Goal: Complete application form

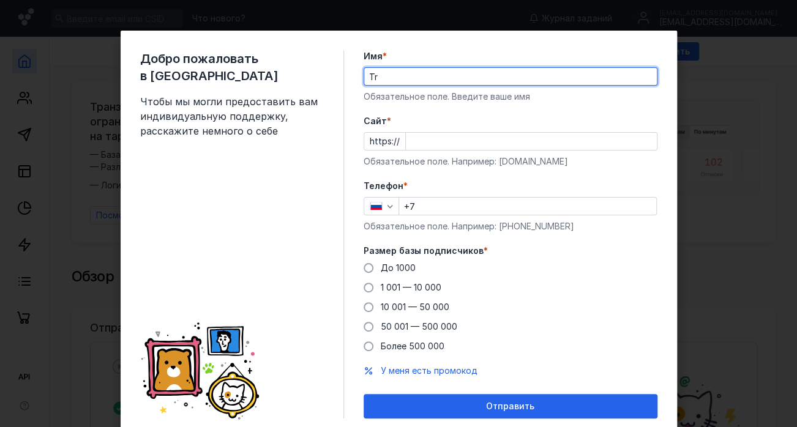
type input "T"
type input "[PERSON_NAME]"
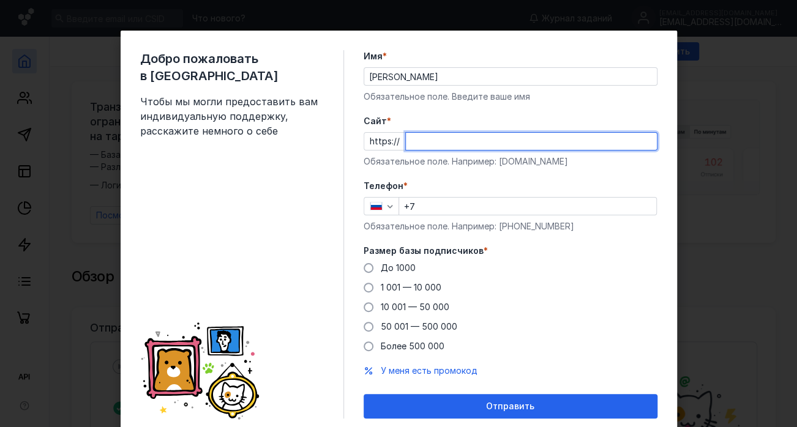
click at [431, 147] on input "Cайт *" at bounding box center [531, 141] width 251 height 17
paste input "[DOMAIN_NAME][URL]"
type input "[DOMAIN_NAME]"
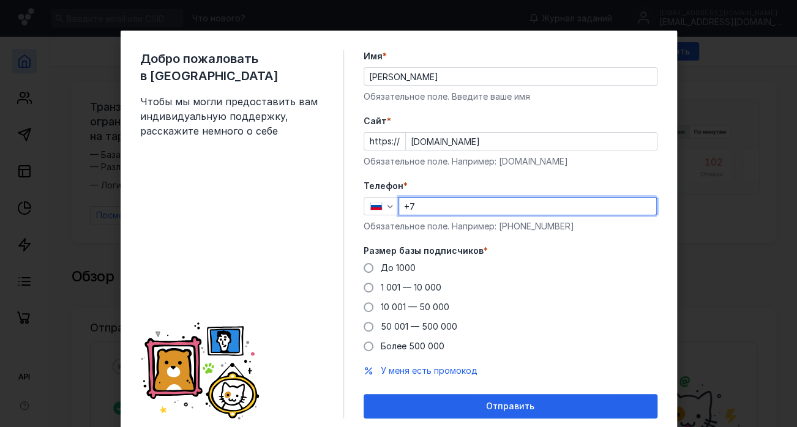
click at [478, 214] on input "+7" at bounding box center [527, 206] width 257 height 17
type input "[PHONE_NUMBER]"
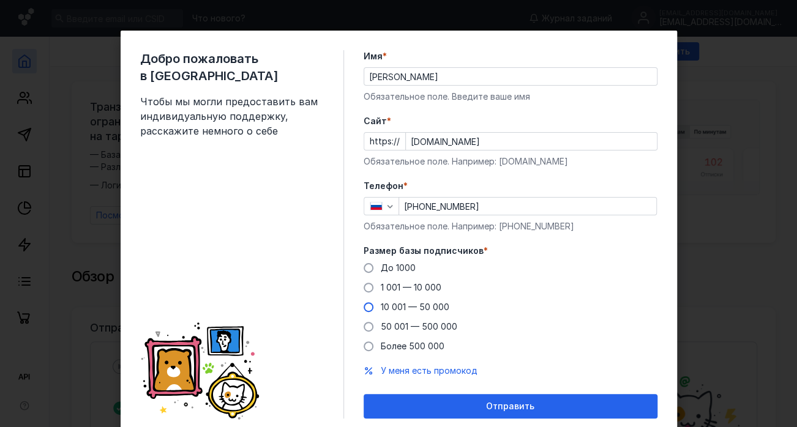
click at [363, 309] on span at bounding box center [368, 307] width 10 height 10
click at [0, 0] on input "10 001 — 50 000" at bounding box center [0, 0] width 0 height 0
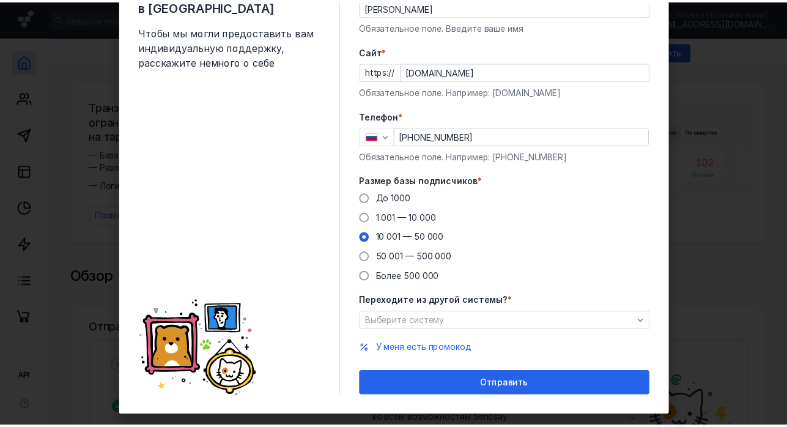
scroll to position [89, 0]
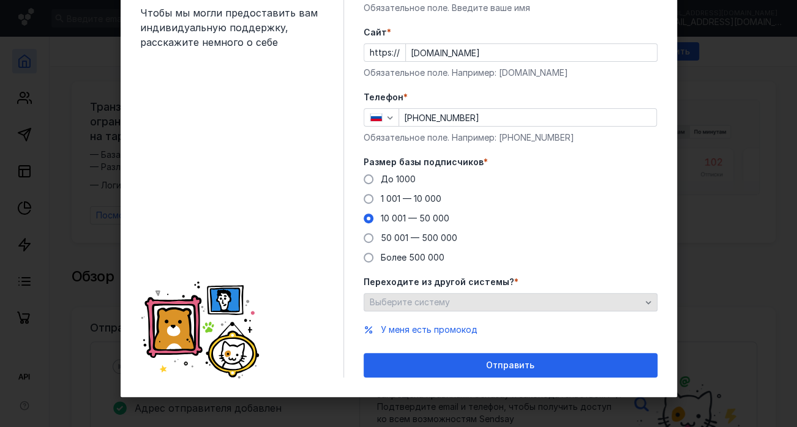
click at [444, 297] on div "Выберите систему" at bounding box center [504, 302] width 277 height 10
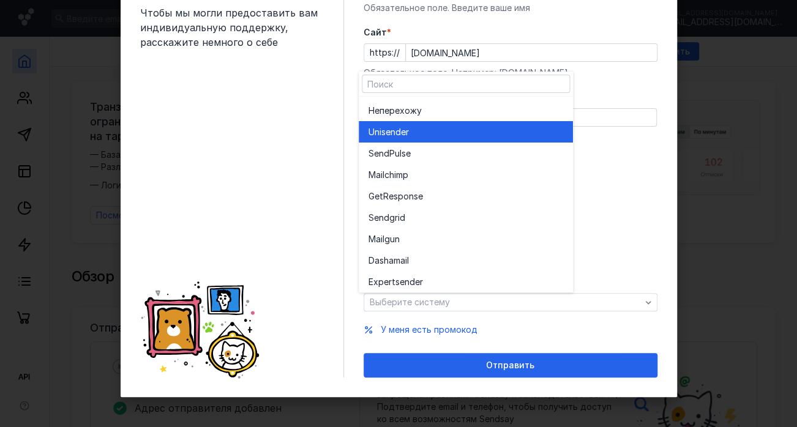
click at [412, 134] on div "Unisende r" at bounding box center [465, 132] width 195 height 12
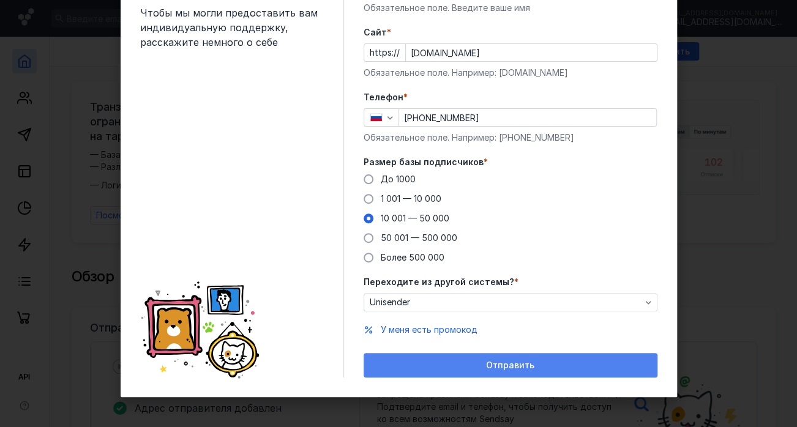
click at [494, 368] on span "Отправить" at bounding box center [510, 365] width 48 height 10
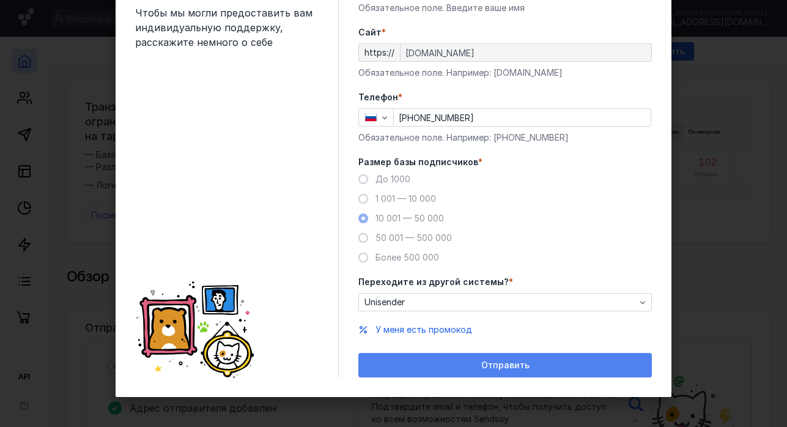
click at [521, 366] on span "Отправить" at bounding box center [506, 365] width 48 height 10
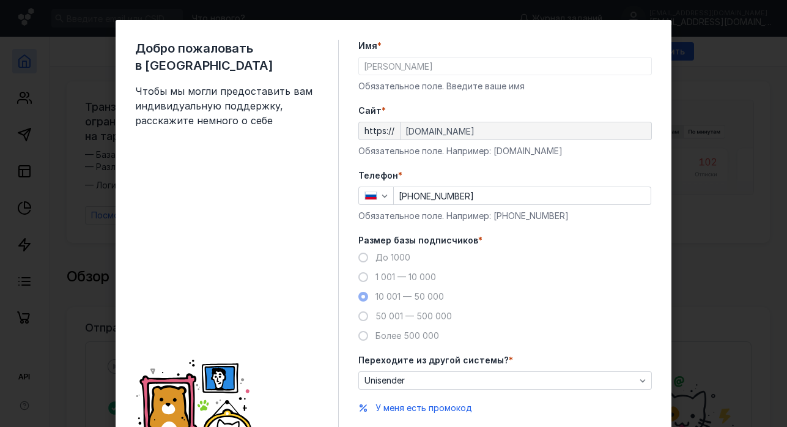
scroll to position [0, 0]
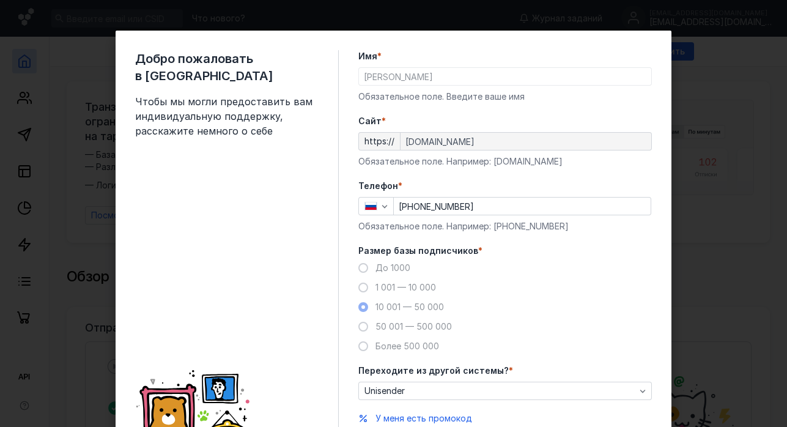
click at [671, 163] on div "Добро пожаловать в Sendsay Чтобы мы могли предоставить вам индивидуальную подде…" at bounding box center [393, 213] width 787 height 427
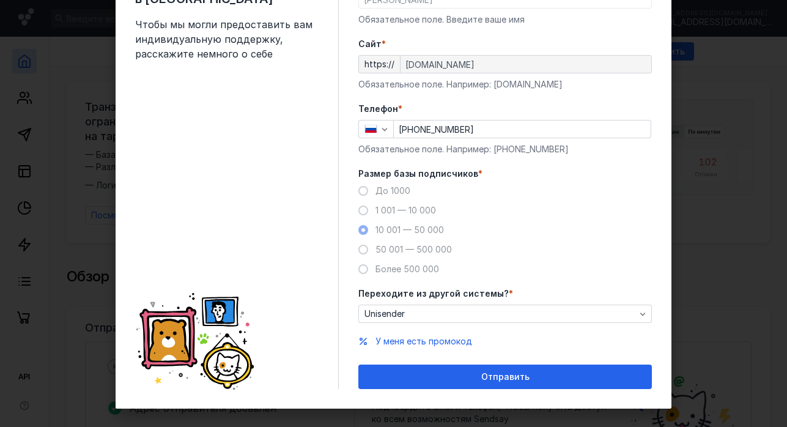
scroll to position [89, 0]
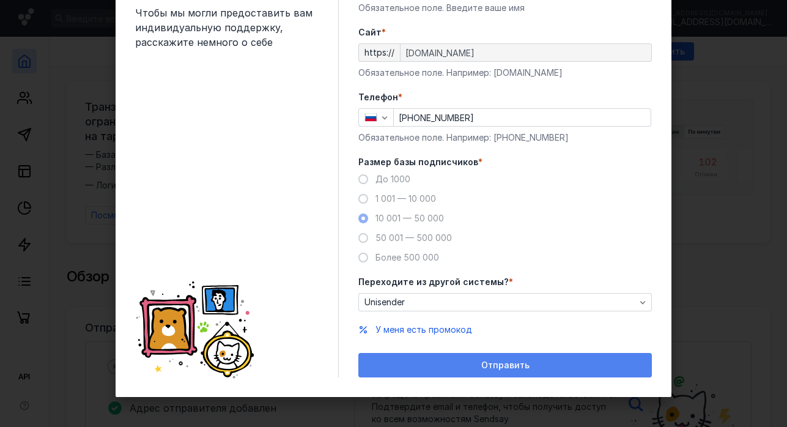
click at [496, 361] on span "Отправить" at bounding box center [506, 365] width 48 height 10
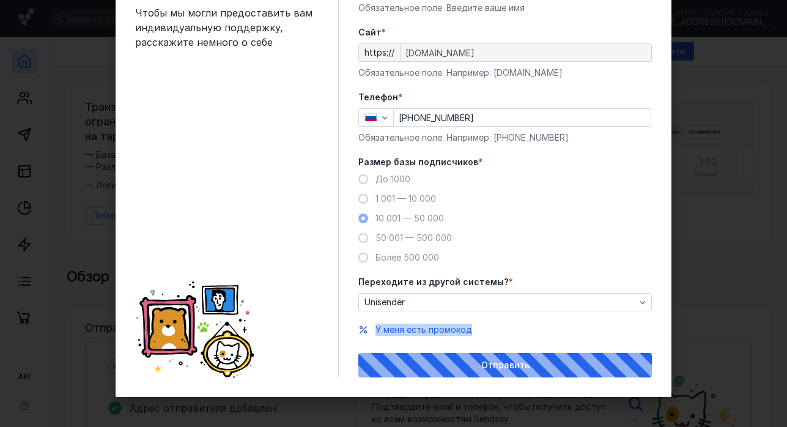
click at [496, 361] on div "Отправить" at bounding box center [506, 365] width 294 height 24
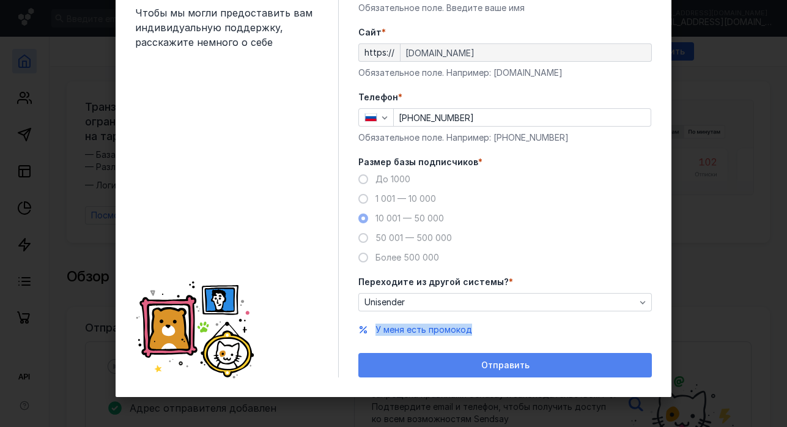
click at [496, 361] on span "Отправить" at bounding box center [506, 365] width 48 height 10
